Goal: Information Seeking & Learning: Check status

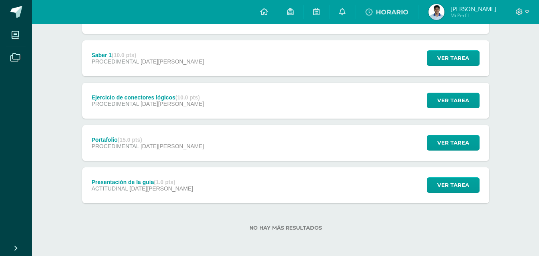
scroll to position [178, 0]
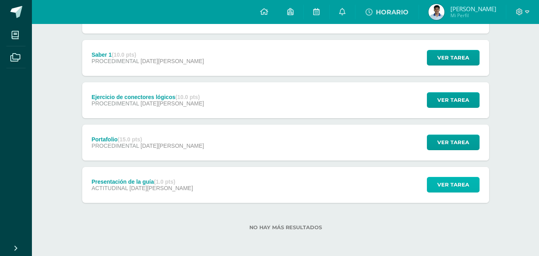
click at [450, 184] on span "Ver tarea" at bounding box center [453, 184] width 32 height 15
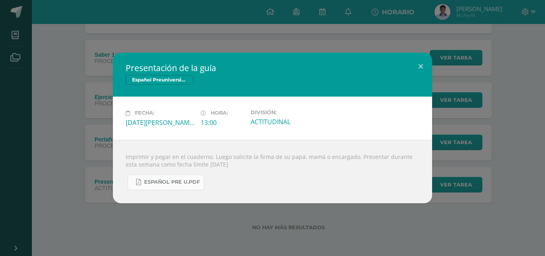
click at [190, 175] on link "Español Pre U.pdf" at bounding box center [166, 182] width 77 height 16
click at [421, 67] on button at bounding box center [420, 66] width 23 height 27
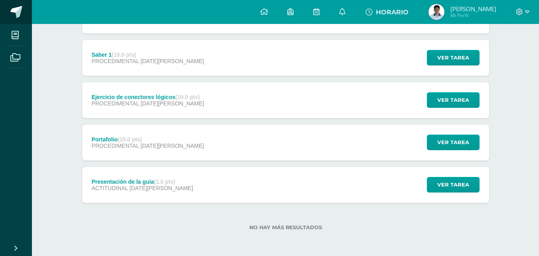
click at [21, 16] on span at bounding box center [16, 12] width 12 height 12
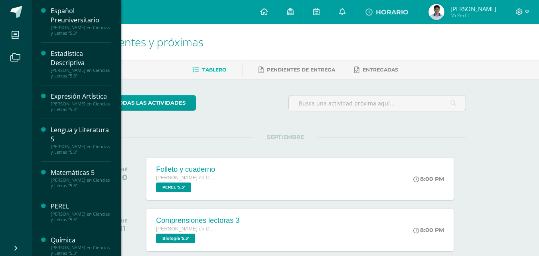
scroll to position [120, 0]
click at [68, 144] on div "[PERSON_NAME] en Ciencias y Letras "5.3"" at bounding box center [81, 148] width 61 height 11
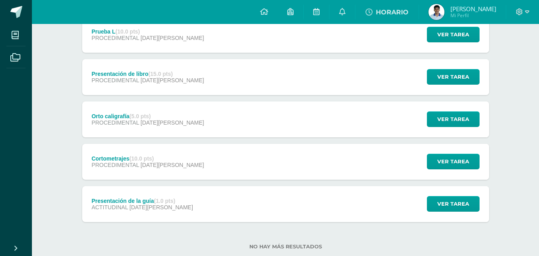
scroll to position [220, 0]
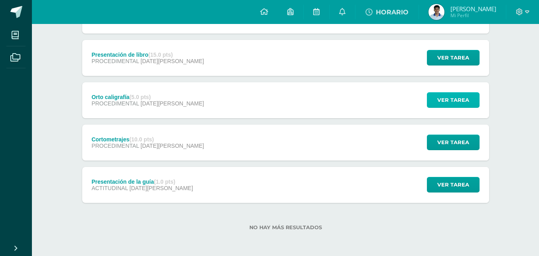
click at [436, 99] on button "Ver tarea" at bounding box center [453, 100] width 53 height 16
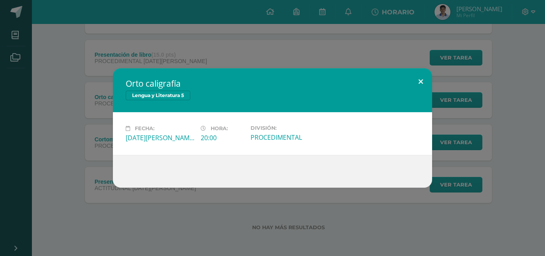
click at [418, 87] on button at bounding box center [420, 81] width 23 height 27
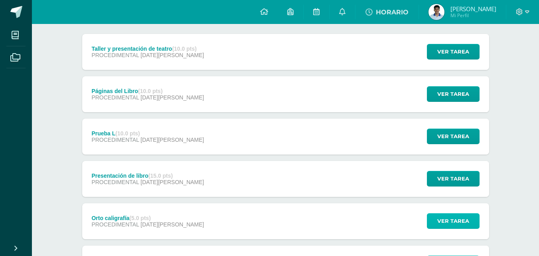
scroll to position [20, 0]
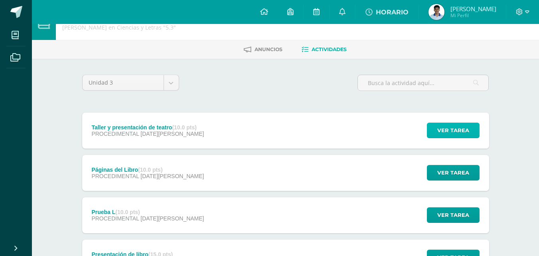
click at [449, 125] on span "Ver tarea" at bounding box center [453, 130] width 32 height 15
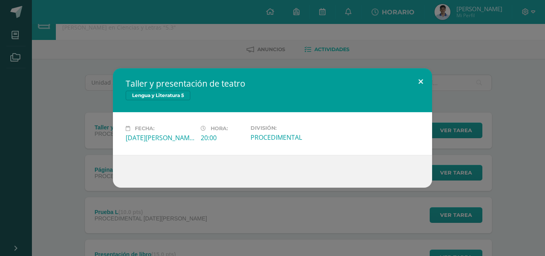
click at [423, 85] on button at bounding box center [420, 81] width 23 height 27
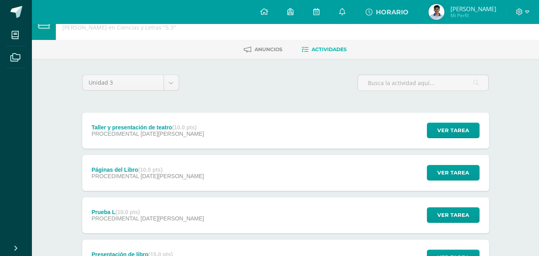
click at [445, 17] on img at bounding box center [437, 12] width 16 height 16
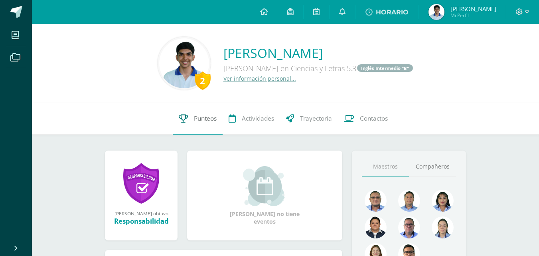
click at [204, 122] on span "Punteos" at bounding box center [205, 118] width 23 height 8
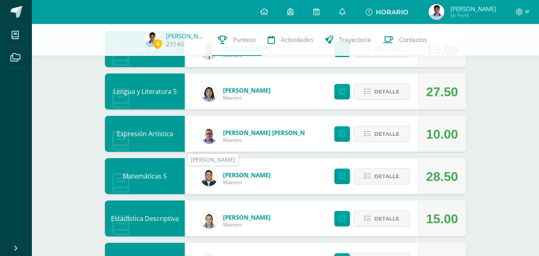
scroll to position [160, 0]
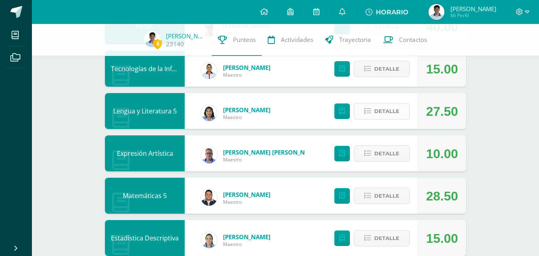
click at [381, 108] on span "Detalle" at bounding box center [386, 111] width 25 height 15
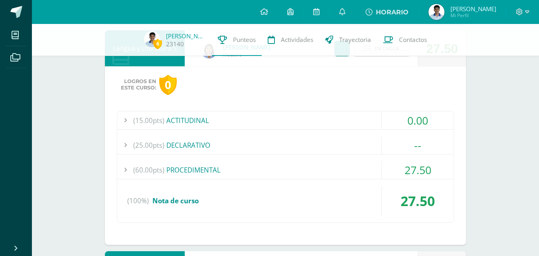
scroll to position [239, 0]
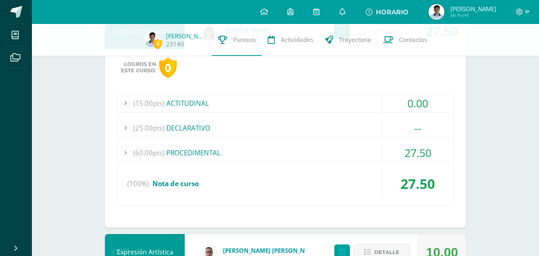
click at [285, 156] on div "(60.00pts) PROCEDIMENTAL" at bounding box center [285, 153] width 336 height 18
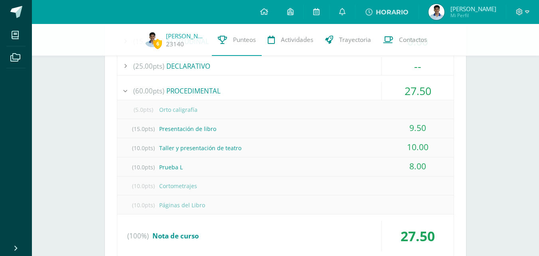
scroll to position [319, 0]
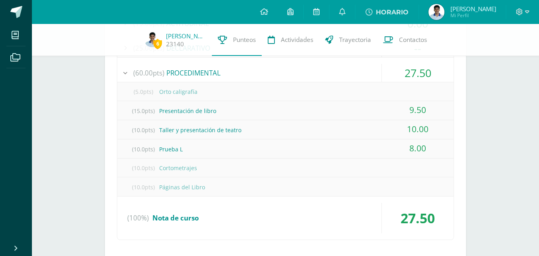
click at [175, 170] on div "(10.0pts) Cortometrajes" at bounding box center [285, 168] width 336 height 18
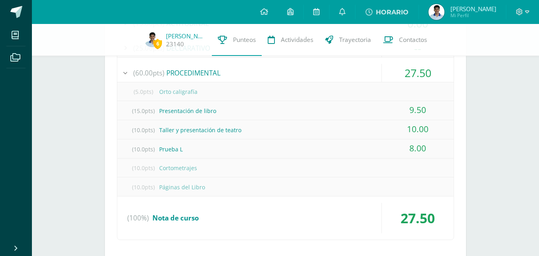
click at [182, 91] on div "(5.0pts) Orto caligrafía" at bounding box center [285, 92] width 336 height 18
click at [189, 186] on div "(10.0pts) Páginas del Libro" at bounding box center [285, 187] width 336 height 18
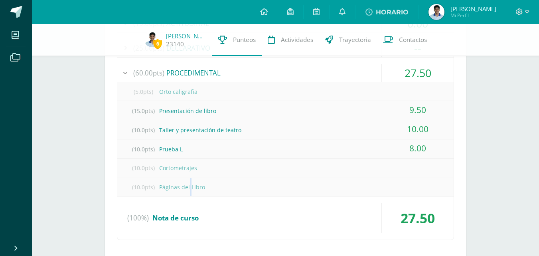
click at [189, 186] on div "(10.0pts) Páginas del Libro" at bounding box center [285, 187] width 336 height 18
click at [199, 186] on div "(10.0pts) Páginas del Libro" at bounding box center [285, 187] width 336 height 18
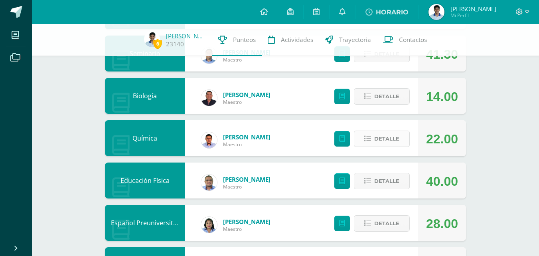
scroll to position [718, 0]
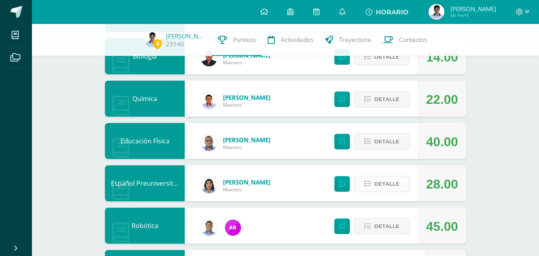
click at [384, 185] on span "Detalle" at bounding box center [386, 183] width 25 height 15
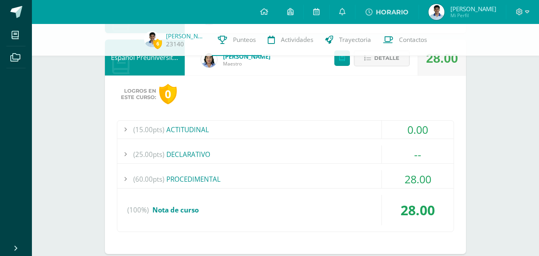
click at [295, 184] on div "(60.00pts) PROCEDIMENTAL" at bounding box center [285, 179] width 336 height 18
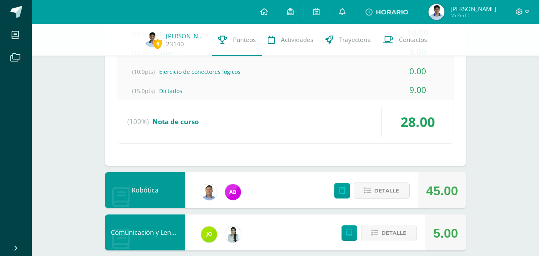
scroll to position [923, 0]
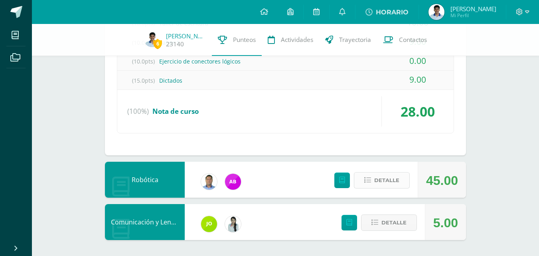
click at [392, 182] on span "Detalle" at bounding box center [386, 180] width 25 height 15
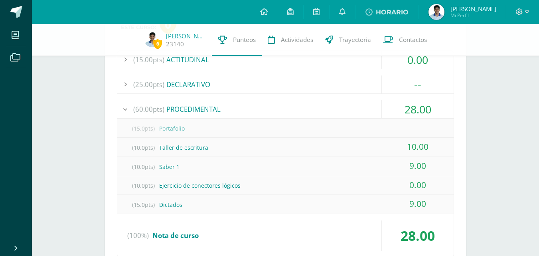
scroll to position [804, 0]
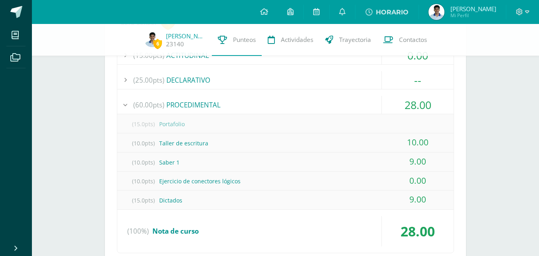
click at [161, 184] on div "(10.0pts) Ejercicio de conectores lógicos" at bounding box center [285, 181] width 336 height 18
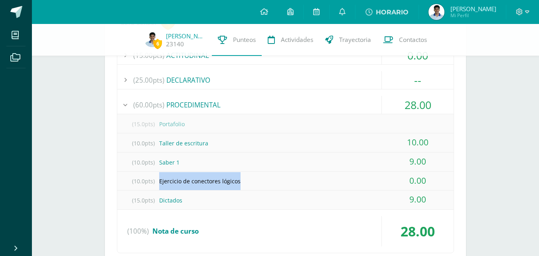
drag, startPoint x: 161, startPoint y: 184, endPoint x: 251, endPoint y: 182, distance: 90.2
click at [251, 183] on div "(10.0pts) Ejercicio de conectores lógicos" at bounding box center [285, 181] width 336 height 18
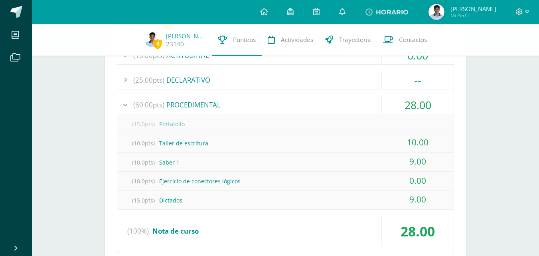
click at [438, 175] on div "0.00" at bounding box center [418, 181] width 72 height 18
